Goal: Check status: Check status

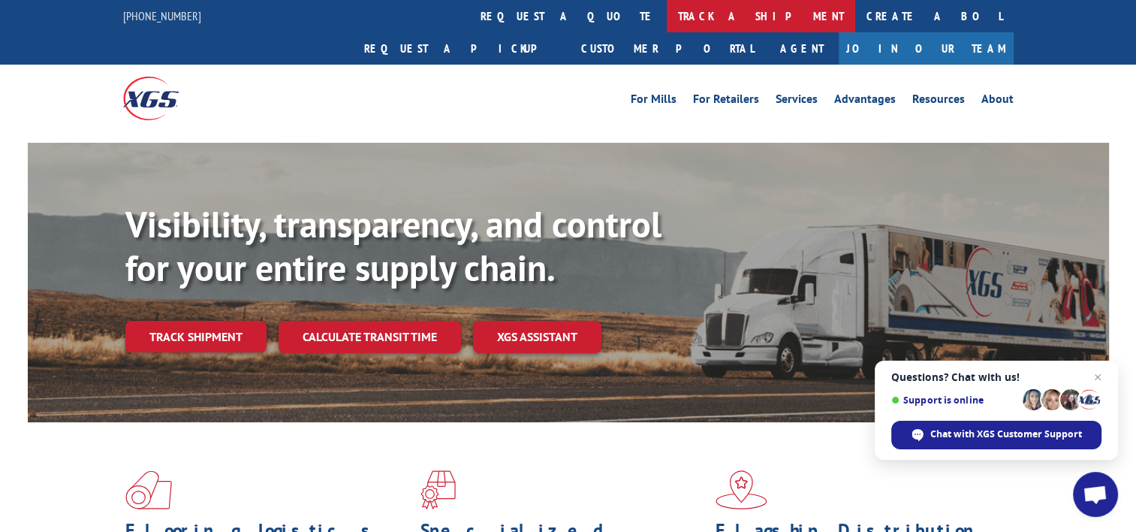
click at [667, 15] on link "track a shipment" at bounding box center [761, 16] width 188 height 32
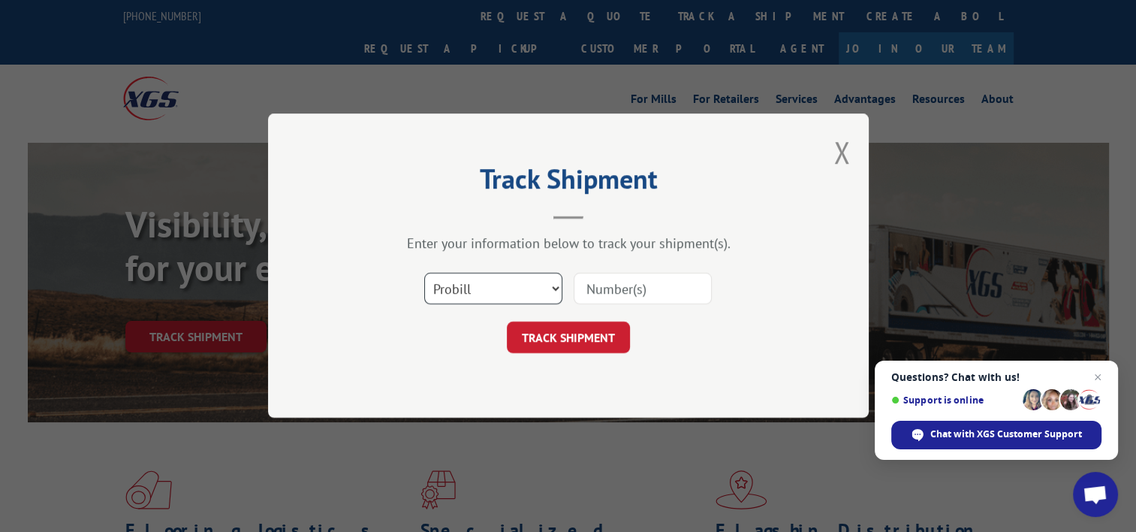
click at [555, 288] on select "Select category... Probill BOL PO" at bounding box center [493, 289] width 138 height 32
select select "bol"
click at [424, 273] on select "Select category... Probill BOL PO" at bounding box center [493, 289] width 138 height 32
click at [674, 282] on input at bounding box center [643, 289] width 138 height 32
paste input "362691"
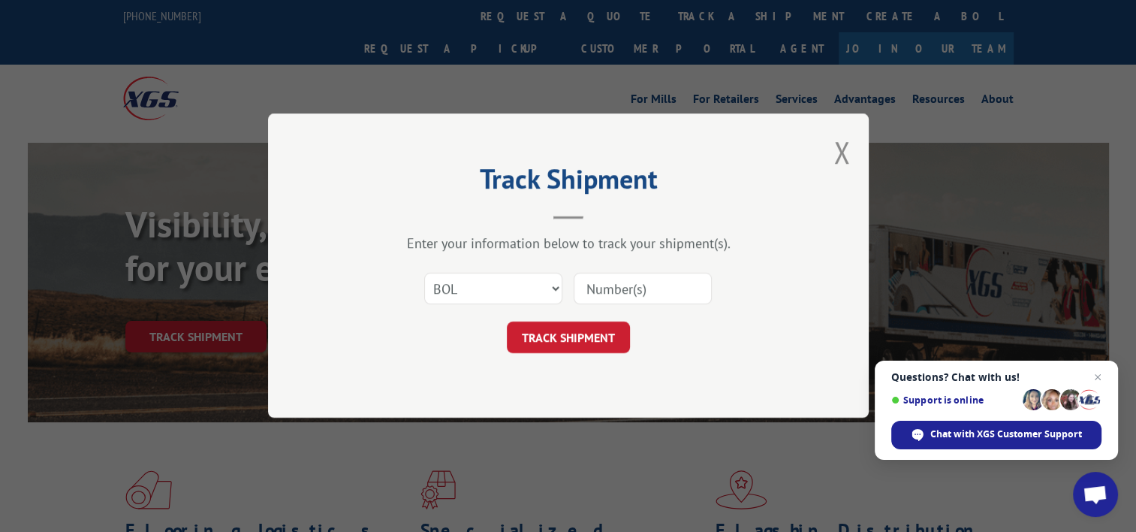
type input "362691"
click button "TRACK SHIPMENT" at bounding box center [568, 338] width 123 height 32
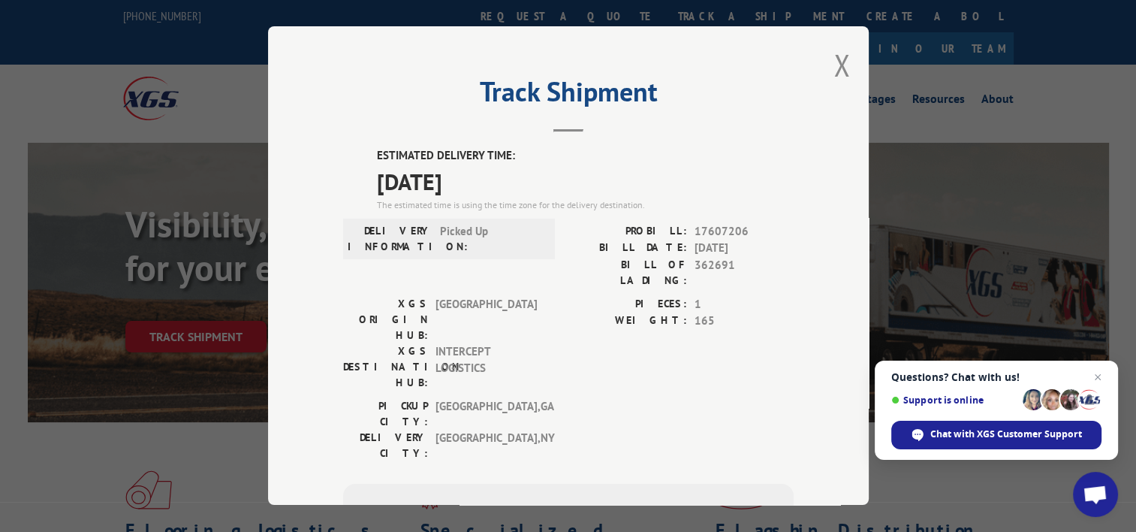
drag, startPoint x: 495, startPoint y: 181, endPoint x: 389, endPoint y: 184, distance: 105.9
click at [389, 184] on span "[DATE]" at bounding box center [585, 181] width 417 height 34
